Goal: Find specific page/section: Find specific page/section

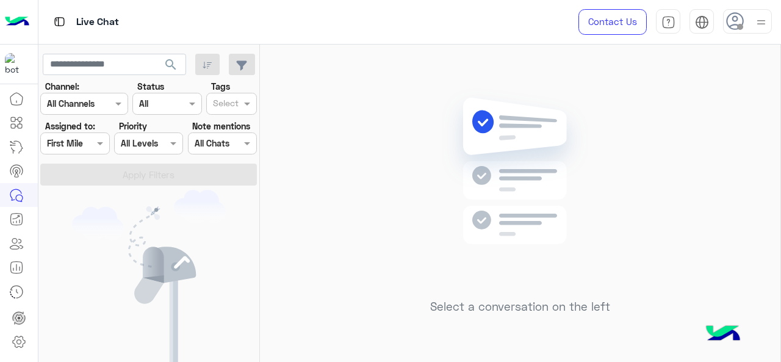
click at [92, 147] on div at bounding box center [75, 143] width 68 height 14
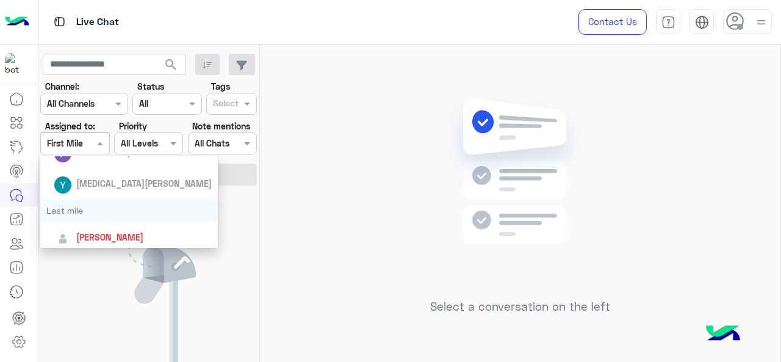
scroll to position [140, 0]
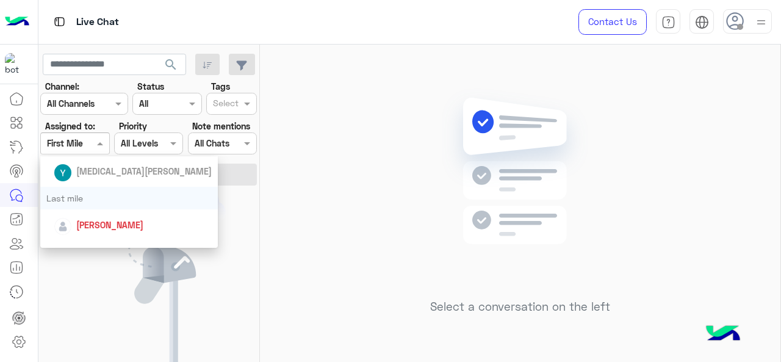
click at [117, 204] on div "Last mile" at bounding box center [129, 198] width 178 height 23
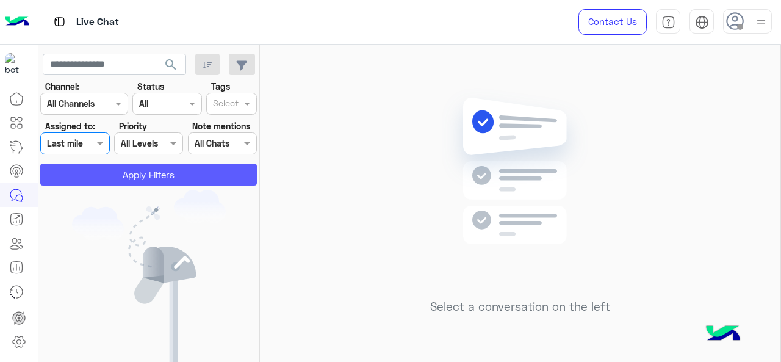
click at [135, 169] on button "Apply Filters" at bounding box center [148, 175] width 217 height 22
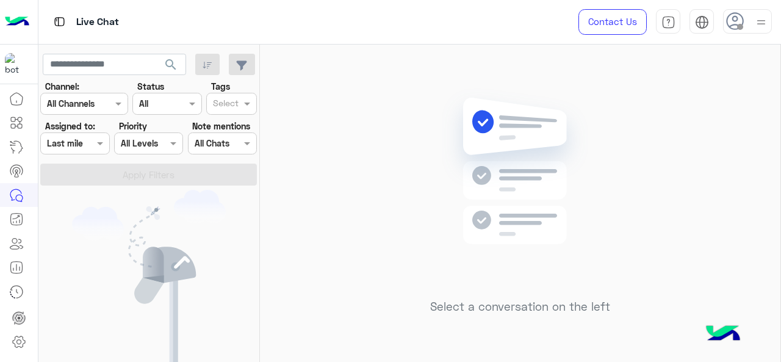
click at [90, 143] on div at bounding box center [75, 143] width 68 height 14
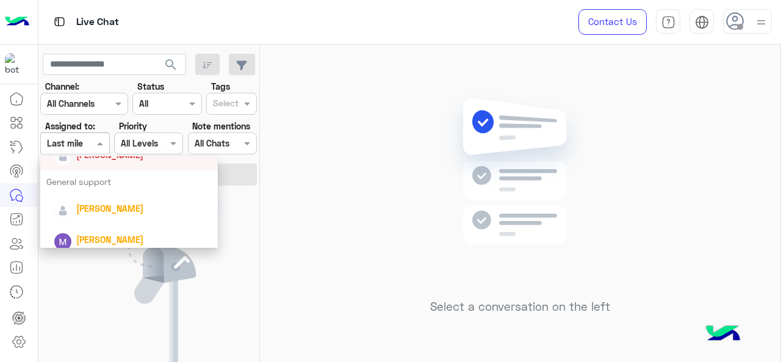
scroll to position [219, 0]
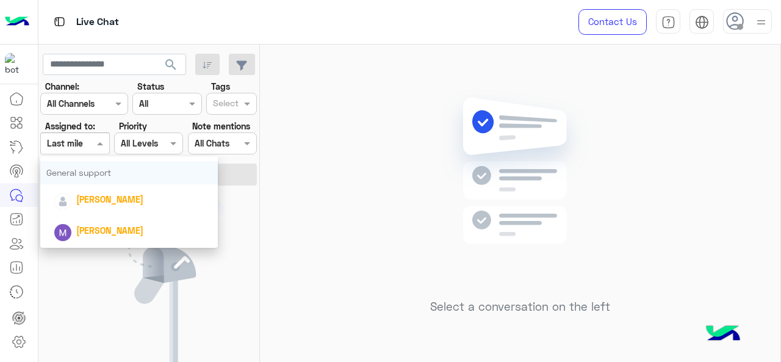
click at [87, 182] on div "General support" at bounding box center [129, 172] width 178 height 23
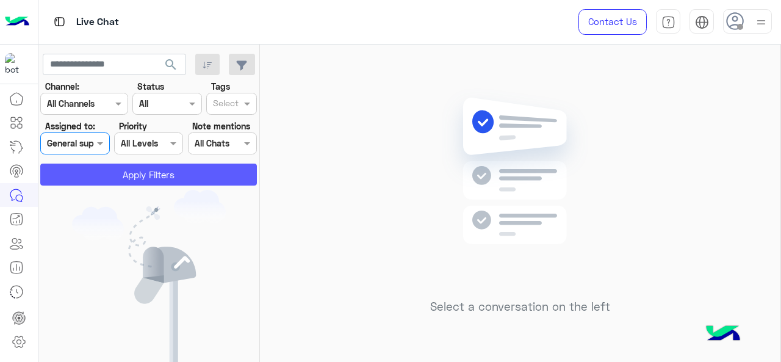
click at [106, 177] on button "Apply Filters" at bounding box center [148, 175] width 217 height 22
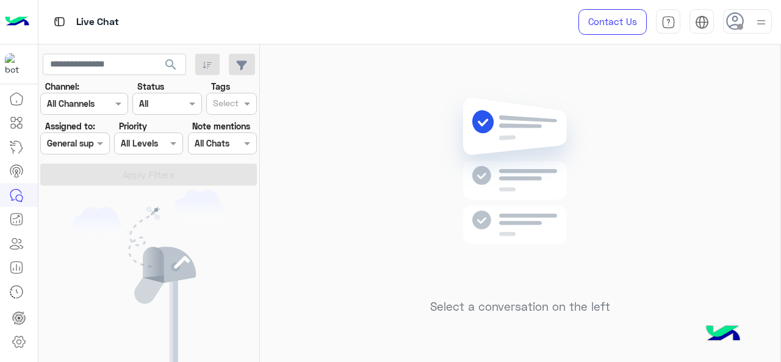
click at [91, 147] on div at bounding box center [75, 143] width 68 height 14
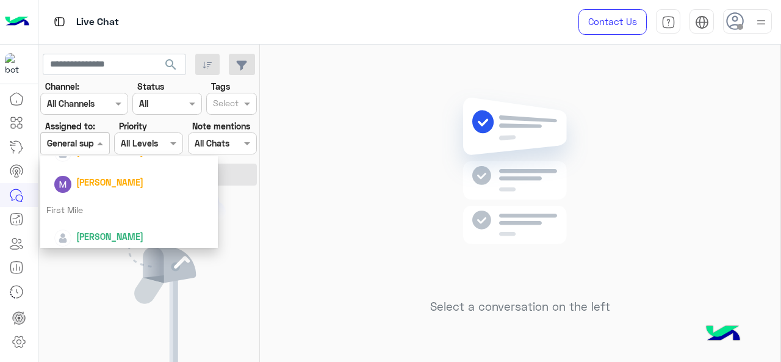
scroll to position [271, 0]
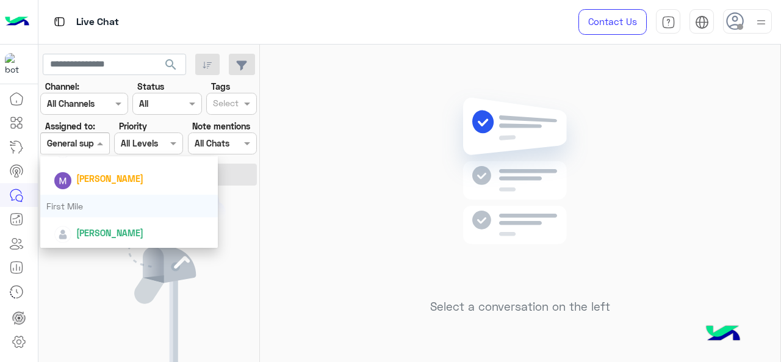
click at [84, 201] on div "First Mile" at bounding box center [129, 206] width 178 height 23
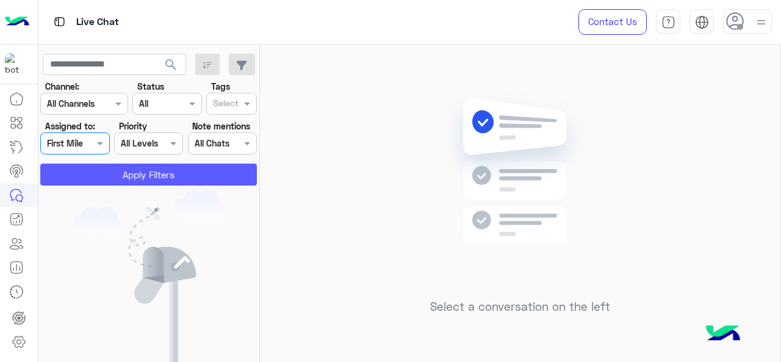
click at [98, 167] on button "Apply Filters" at bounding box center [148, 175] width 217 height 22
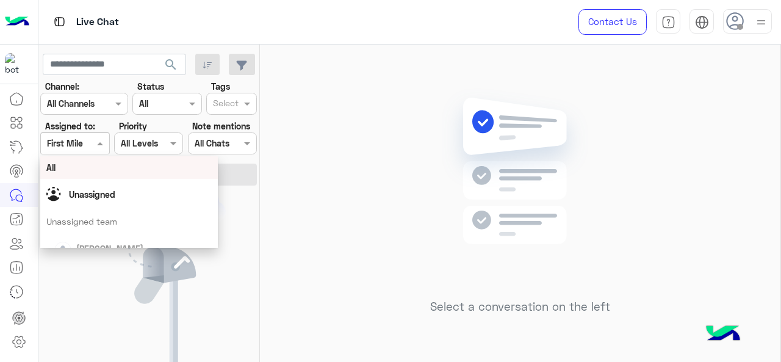
click at [79, 140] on div at bounding box center [75, 143] width 68 height 14
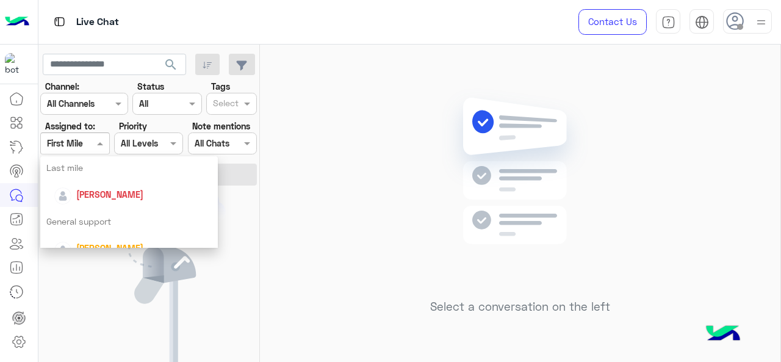
scroll to position [167, 0]
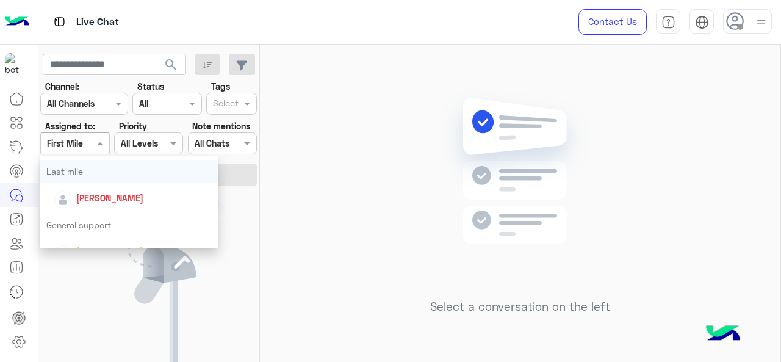
click at [99, 165] on div "Last mile" at bounding box center [129, 171] width 178 height 23
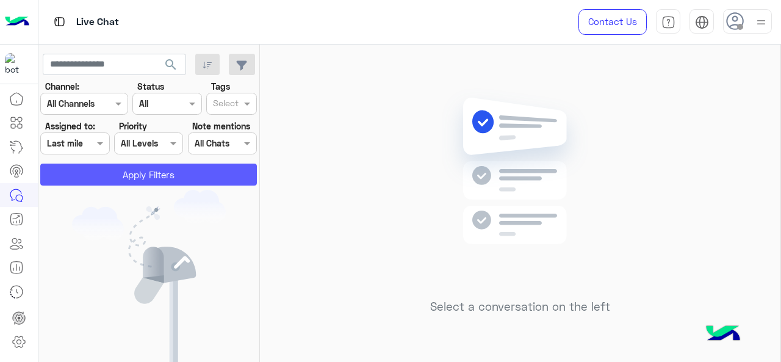
click at [137, 178] on button "Apply Filters" at bounding box center [148, 175] width 217 height 22
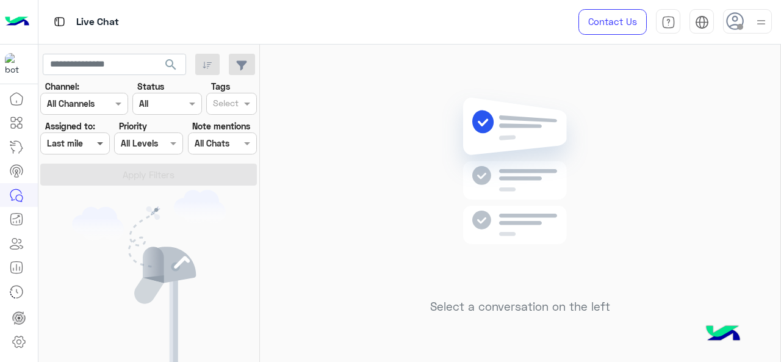
click at [95, 145] on span at bounding box center [101, 143] width 15 height 13
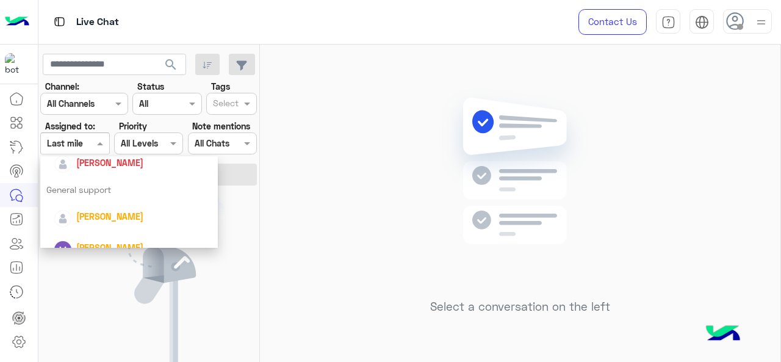
scroll to position [207, 0]
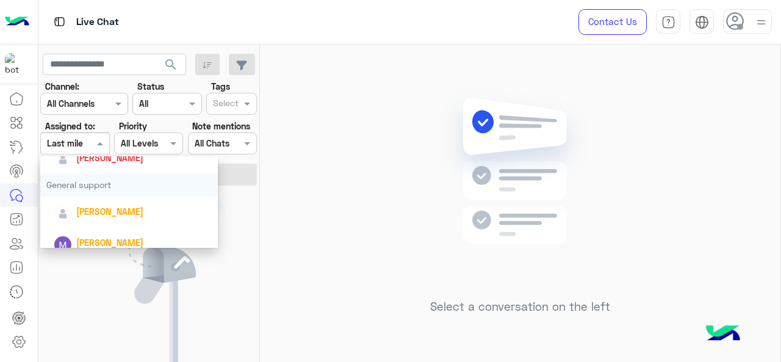
click at [96, 185] on div "General support" at bounding box center [129, 184] width 178 height 23
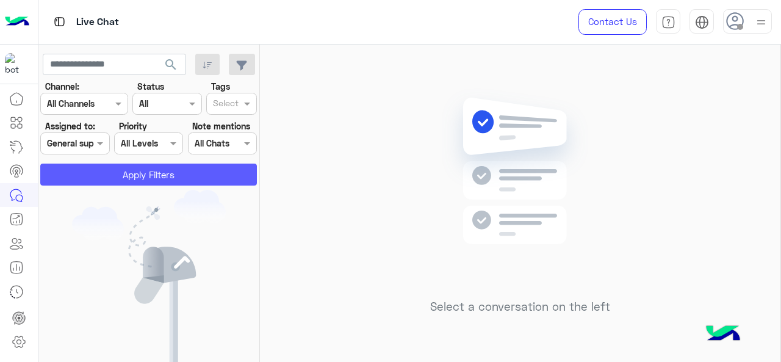
click at [96, 185] on button "Apply Filters" at bounding box center [148, 175] width 217 height 22
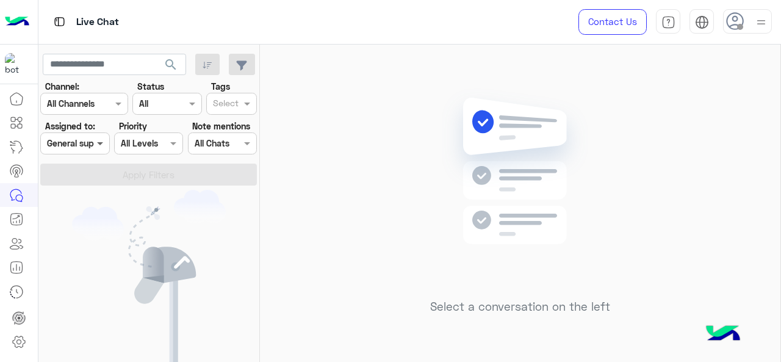
click at [97, 139] on span at bounding box center [101, 143] width 15 height 13
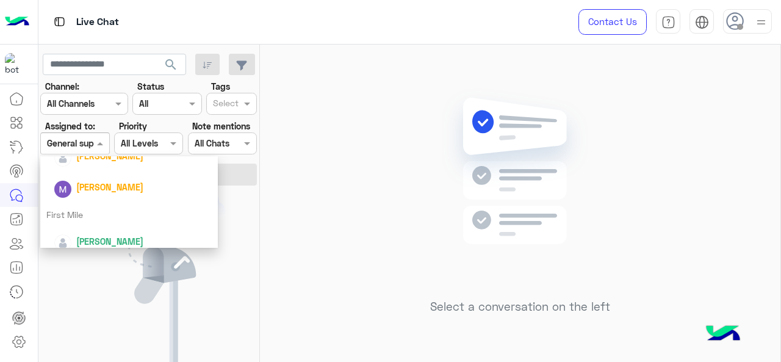
scroll to position [271, 0]
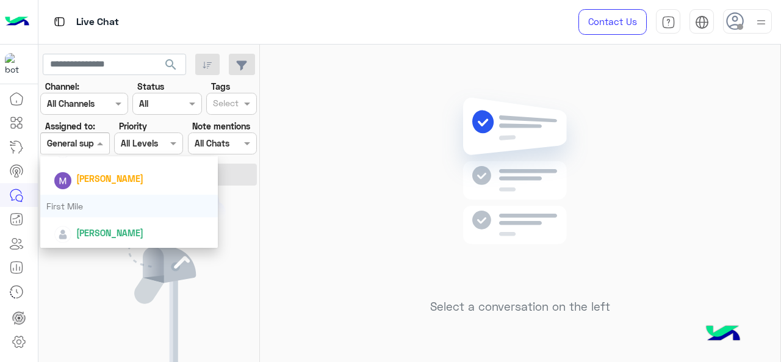
click at [85, 212] on div "First Mile" at bounding box center [129, 206] width 178 height 23
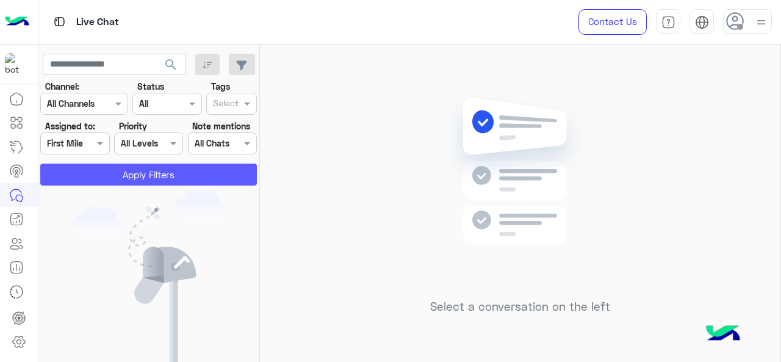
click at [123, 174] on button "Apply Filters" at bounding box center [148, 175] width 217 height 22
